Goal: Task Accomplishment & Management: Complete application form

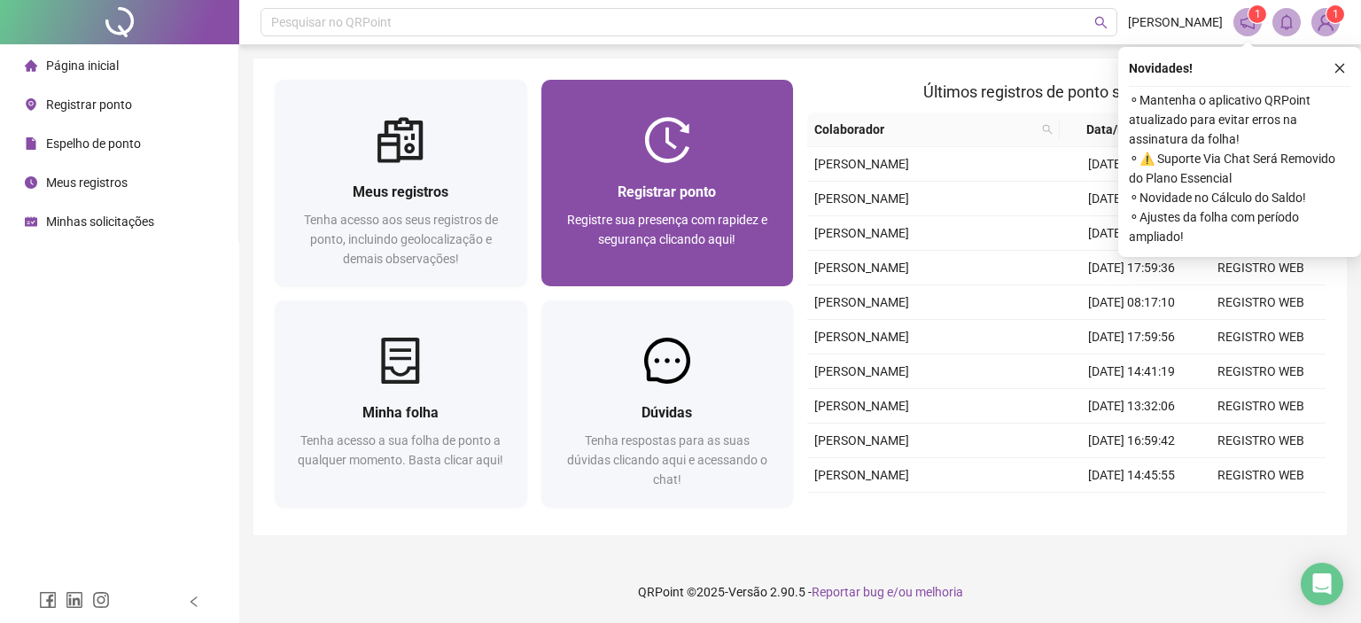
click at [713, 194] on span "Registrar ponto" at bounding box center [666, 191] width 98 height 17
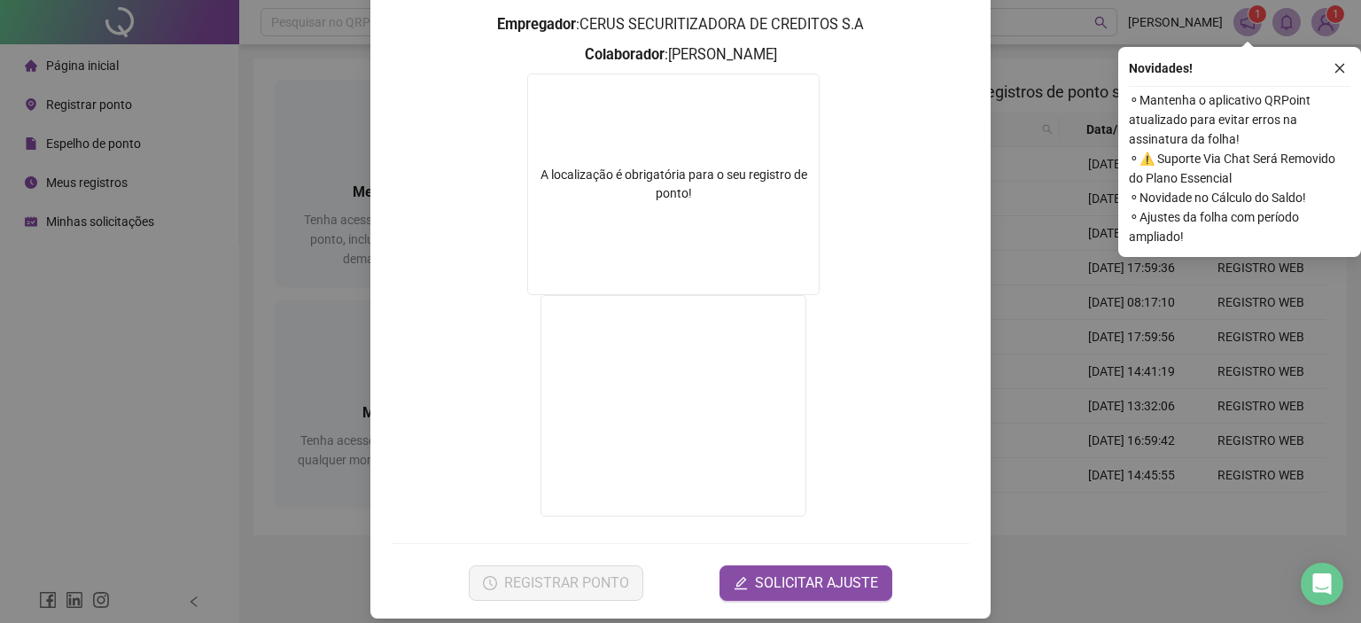
scroll to position [230, 0]
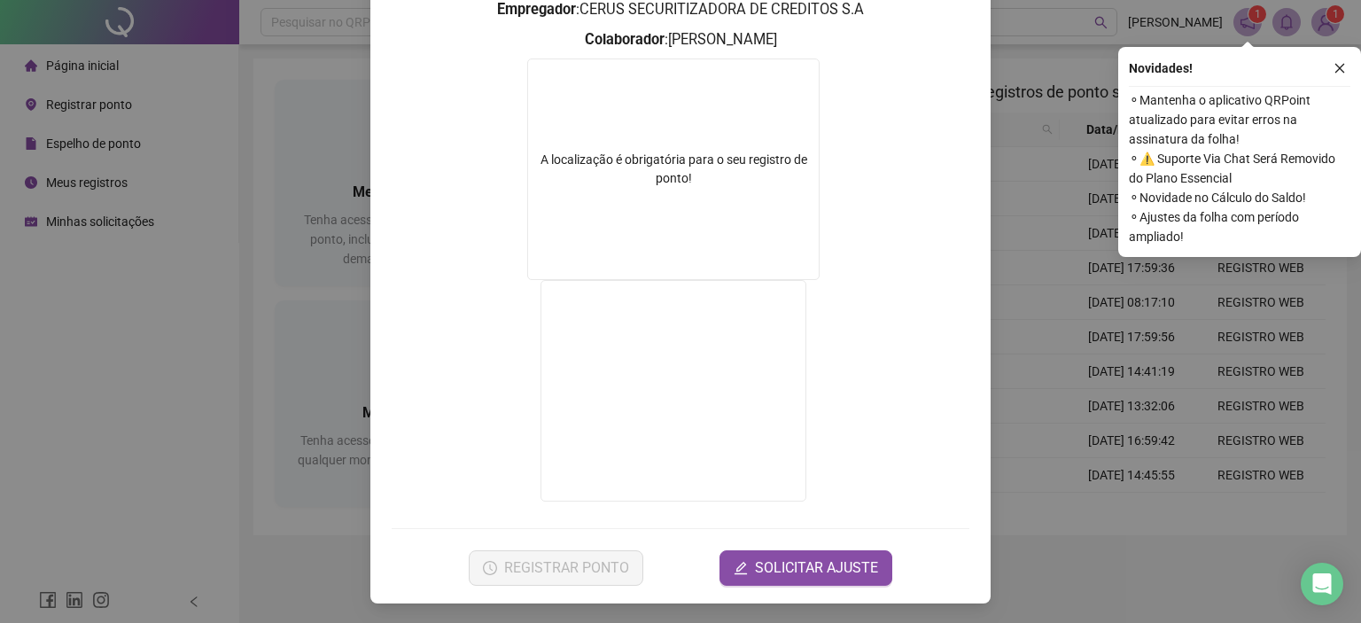
click at [468, 271] on form "A localização é obrigatória para o seu registro de ponto!" at bounding box center [681, 282] width 578 height 448
click at [773, 566] on span "SOLICITAR AJUSTE" at bounding box center [816, 567] width 123 height 21
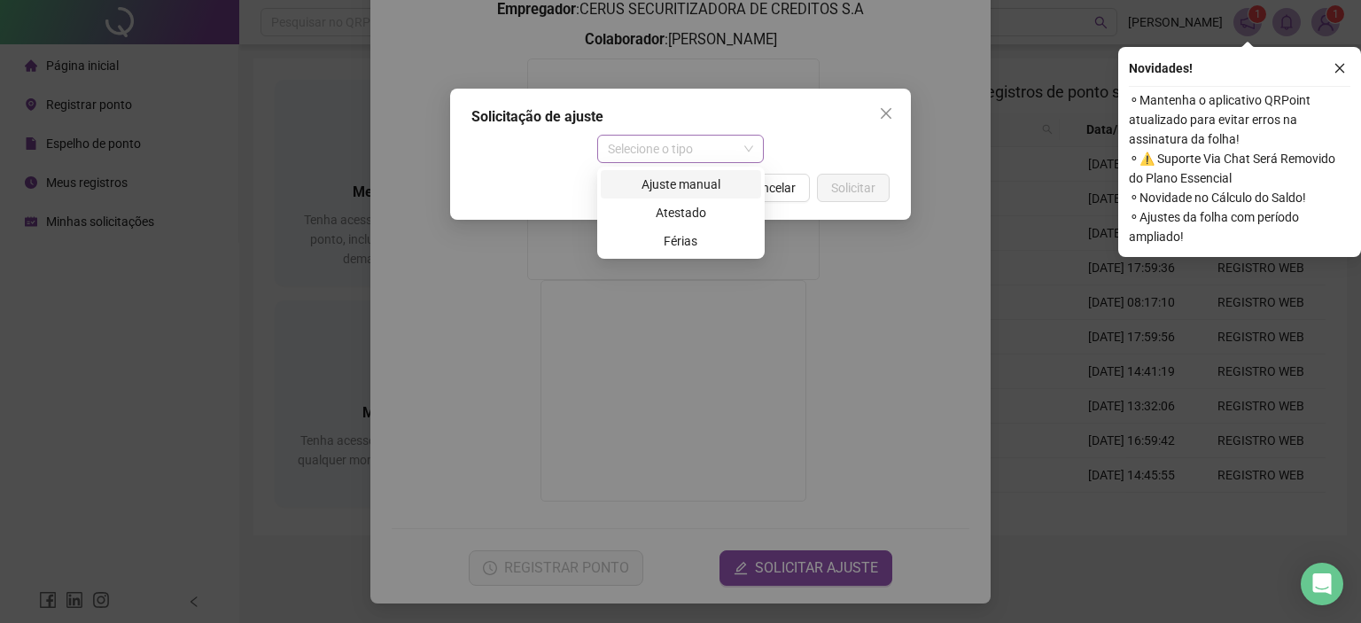
click at [673, 144] on span "Selecione o tipo" at bounding box center [681, 149] width 146 height 27
click at [666, 182] on div "Ajuste manual" at bounding box center [680, 184] width 139 height 19
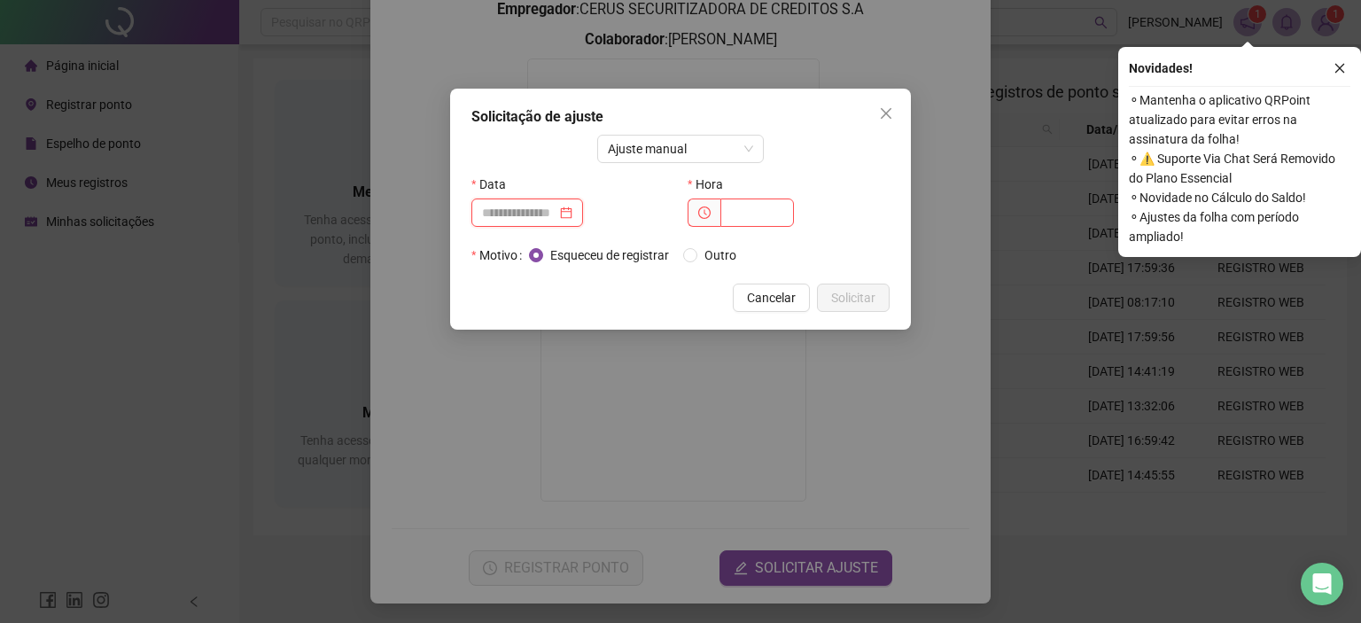
click at [546, 216] on input at bounding box center [519, 212] width 74 height 19
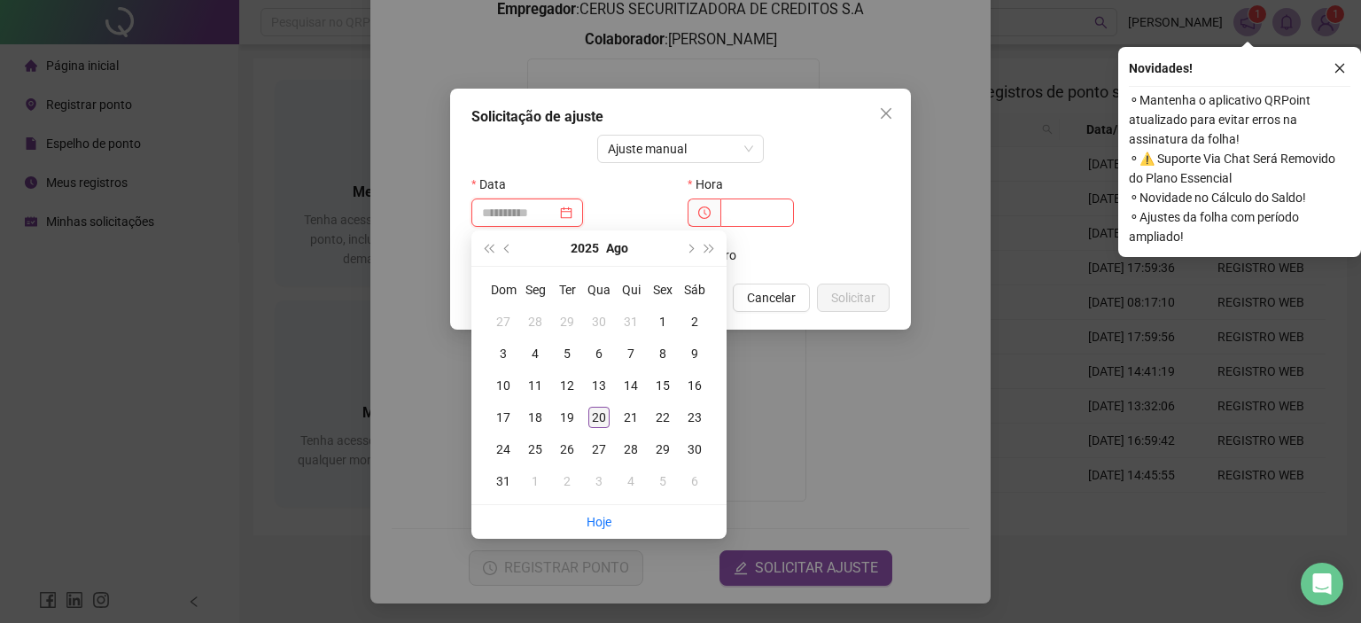
type input "**********"
click at [599, 417] on div "20" at bounding box center [598, 417] width 21 height 21
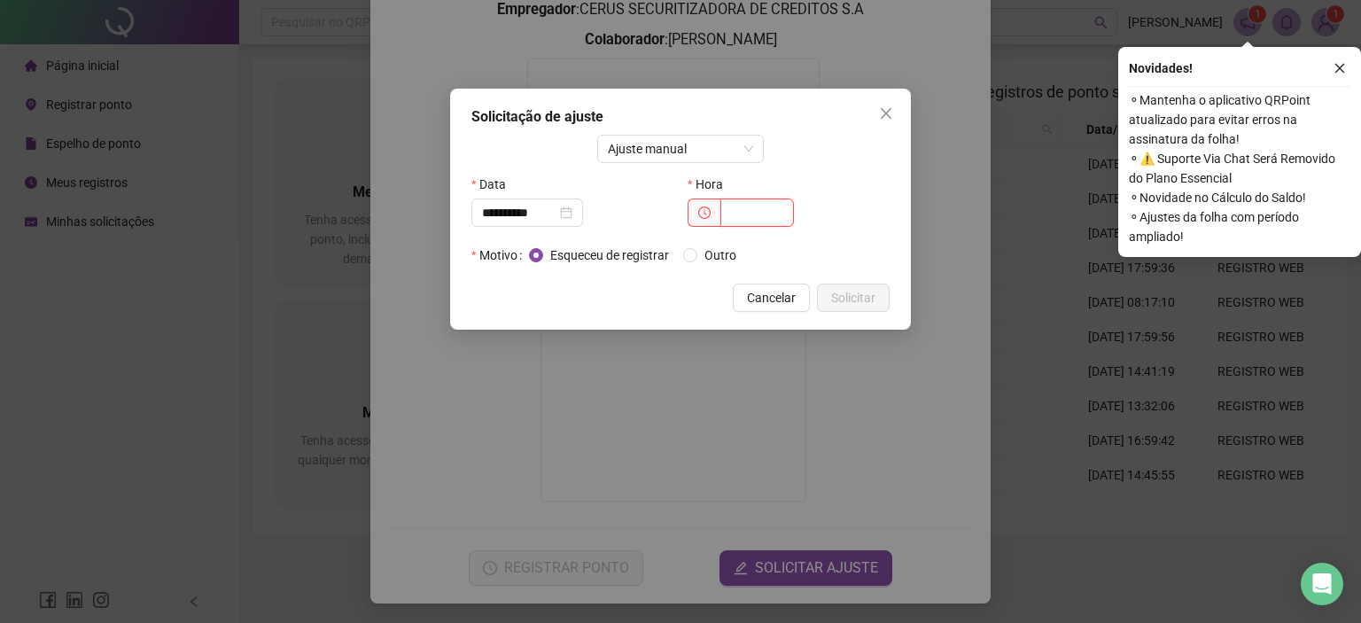
click at [748, 201] on input "text" at bounding box center [757, 212] width 74 height 28
type input "*****"
click at [850, 293] on span "Solicitar" at bounding box center [853, 297] width 44 height 19
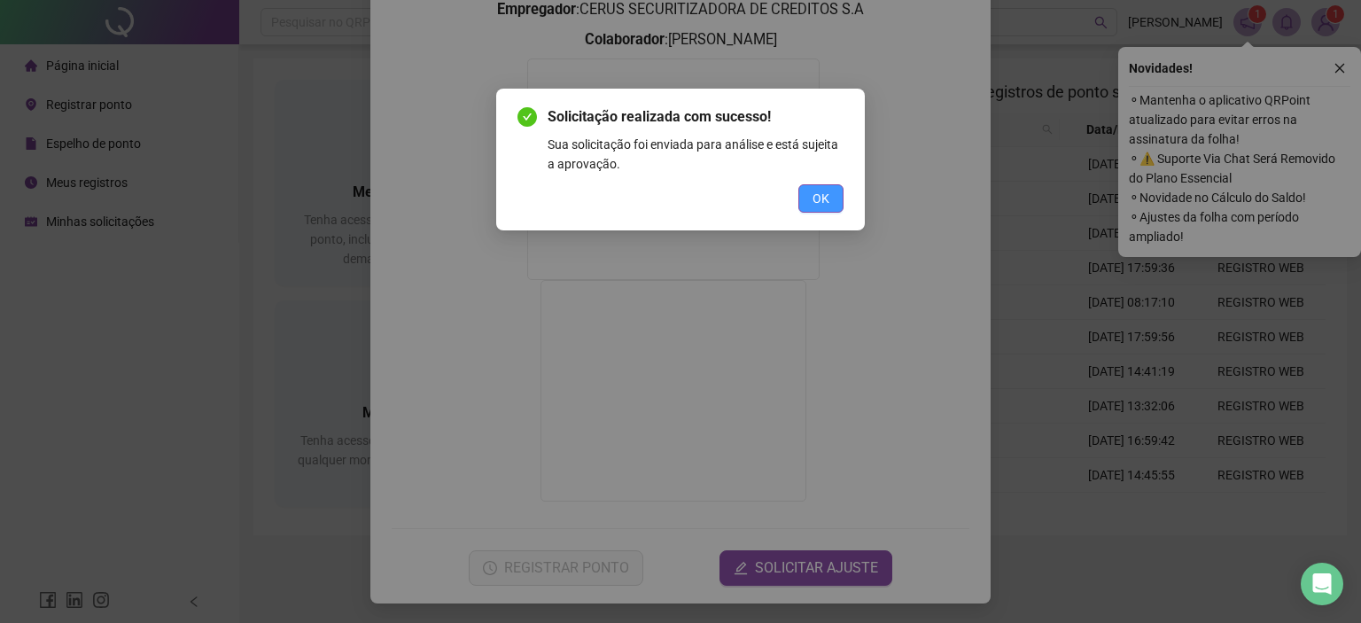
click at [818, 198] on span "OK" at bounding box center [820, 198] width 17 height 19
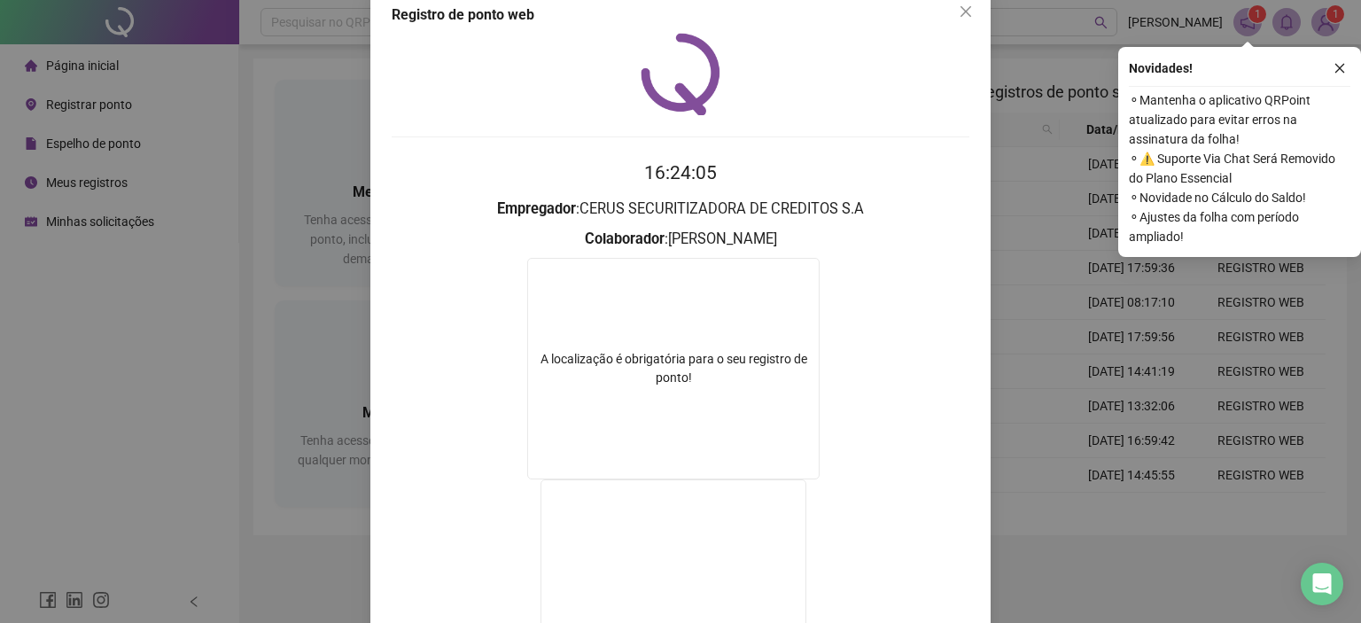
scroll to position [0, 0]
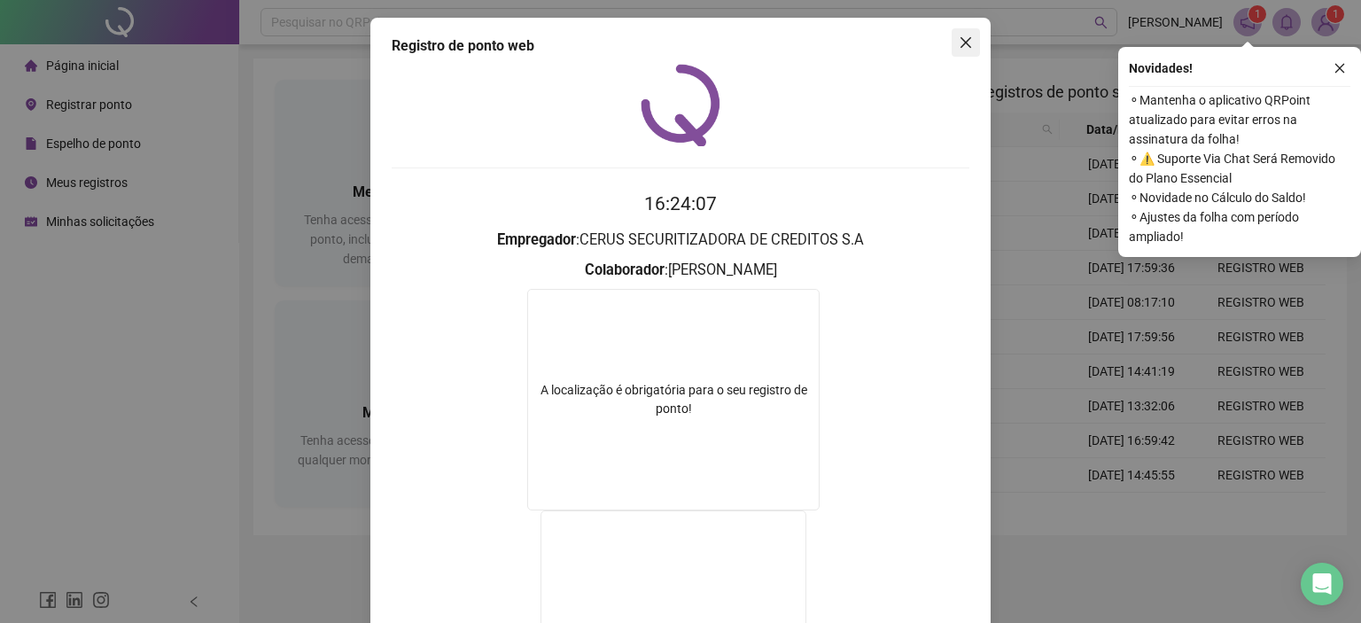
click at [970, 42] on span "Close" at bounding box center [965, 42] width 28 height 14
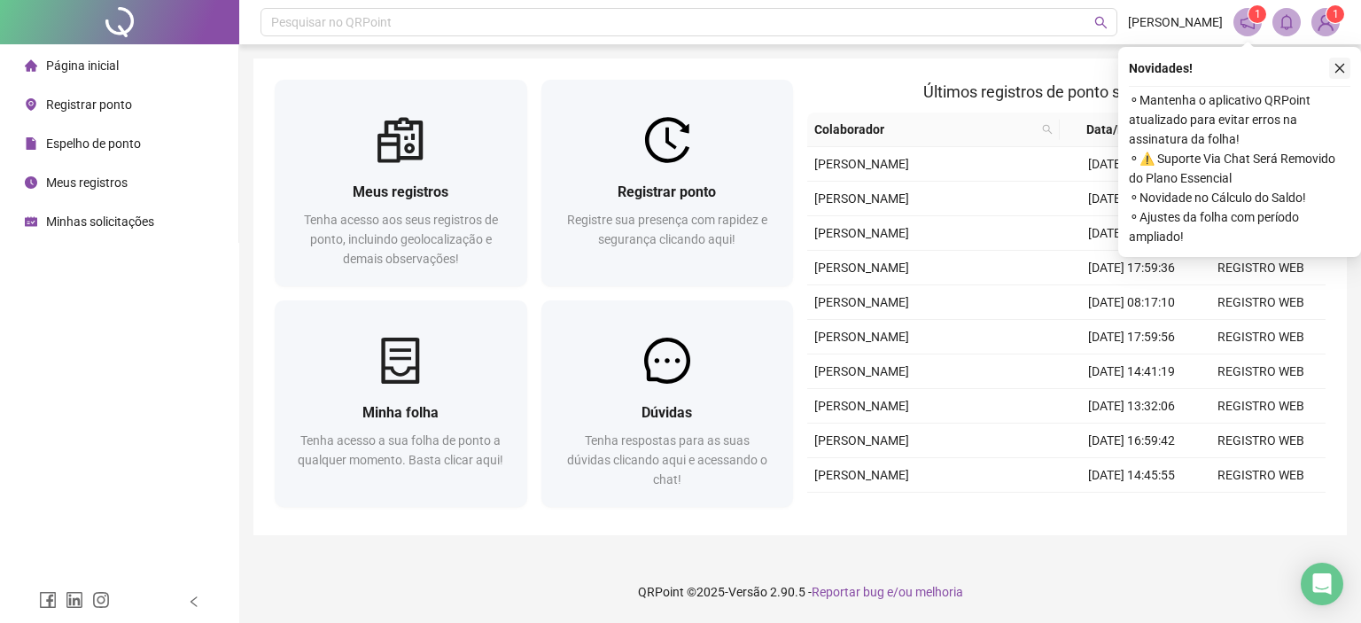
click at [1342, 72] on icon "close" at bounding box center [1339, 68] width 12 height 12
click at [1332, 65] on button "button" at bounding box center [1339, 68] width 21 height 21
click at [1339, 74] on icon "close" at bounding box center [1339, 68] width 12 height 12
